Goal: Task Accomplishment & Management: Manage account settings

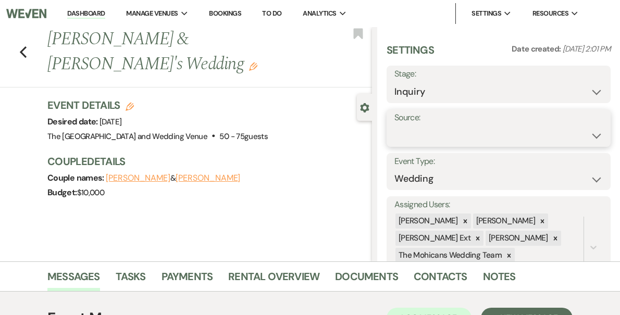
click at [441, 139] on select "Weven Venue Website Instagram Facebook Pinterest Google The Knot Wedding Wire H…" at bounding box center [498, 136] width 208 height 20
select select "5"
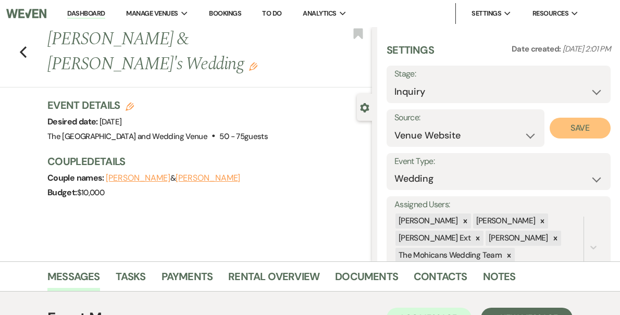
click at [560, 125] on button "Save" at bounding box center [580, 128] width 61 height 21
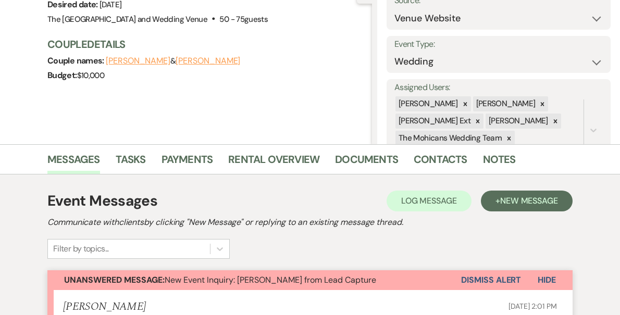
scroll to position [169, 0]
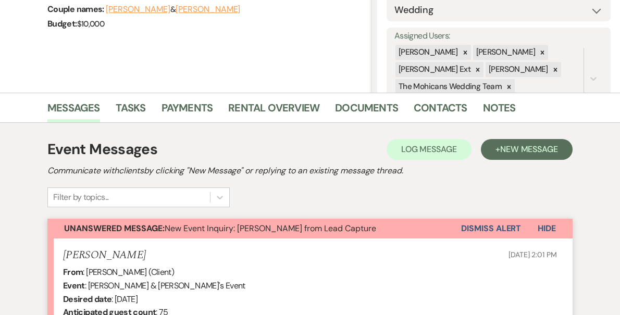
click at [472, 225] on button "Dismiss Alert" at bounding box center [491, 229] width 60 height 20
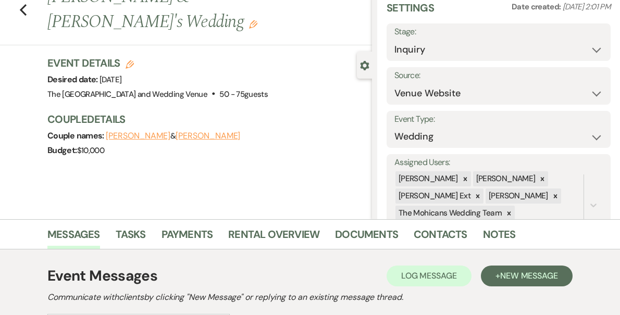
scroll to position [0, 0]
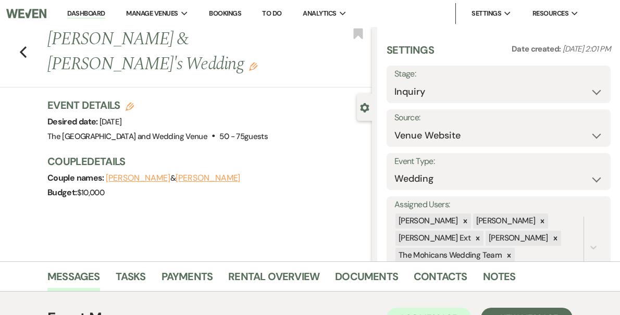
click at [105, 9] on link "Dashboard" at bounding box center [86, 14] width 38 height 10
